Goal: Navigation & Orientation: Understand site structure

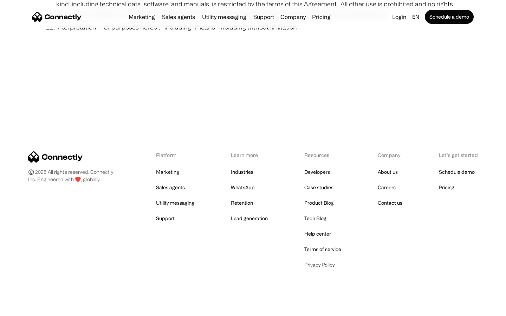
scroll to position [2580, 0]
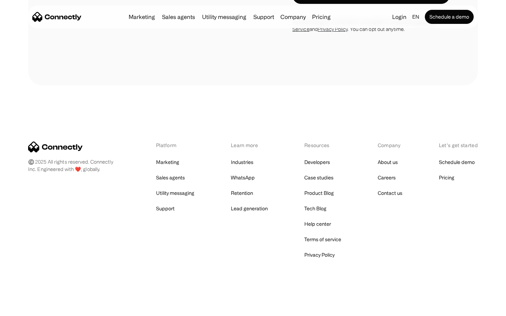
scroll to position [1328, 0]
